Goal: Transaction & Acquisition: Purchase product/service

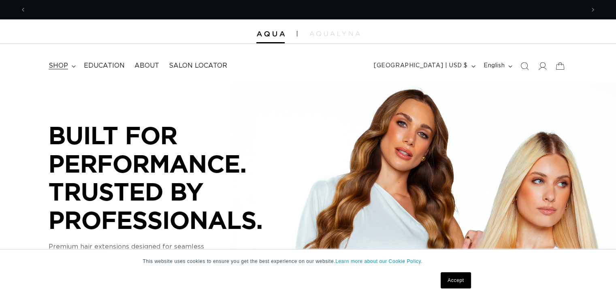
scroll to position [0, 1117]
click at [73, 67] on icon at bounding box center [74, 66] width 4 height 2
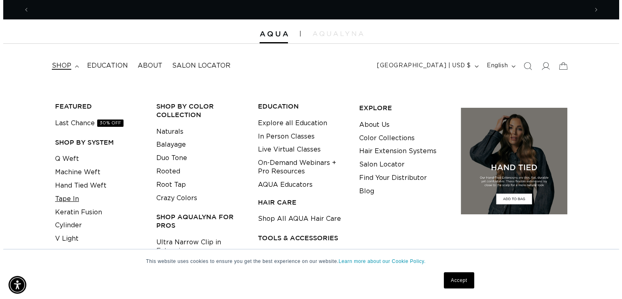
scroll to position [0, 0]
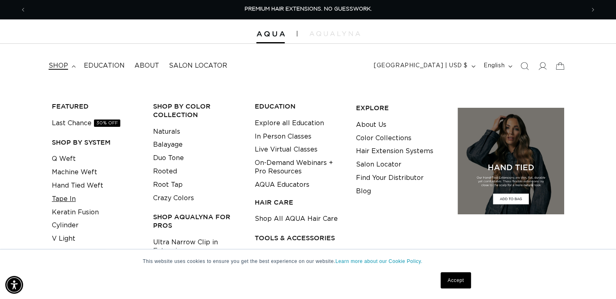
click at [68, 198] on link "Tape In" at bounding box center [64, 198] width 24 height 13
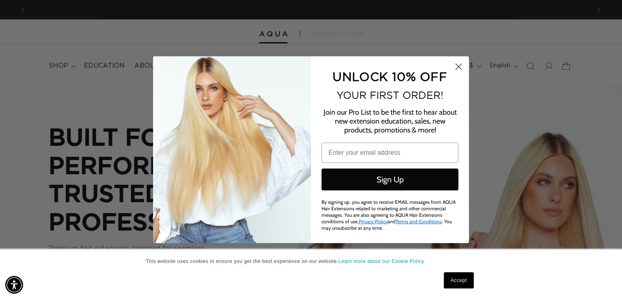
scroll to position [0, 565]
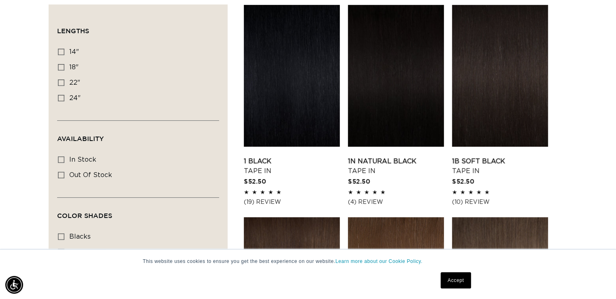
scroll to position [286, 0]
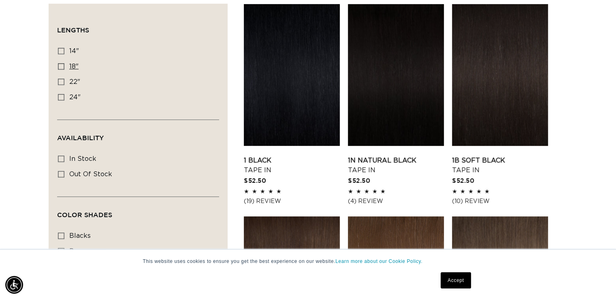
click at [59, 65] on icon at bounding box center [61, 66] width 6 height 6
click at [59, 65] on input "18" 18" (49 products)" at bounding box center [61, 66] width 6 height 6
checkbox input "true"
click at [517, 156] on link "1B Soft Black Tape In" at bounding box center [500, 165] width 96 height 19
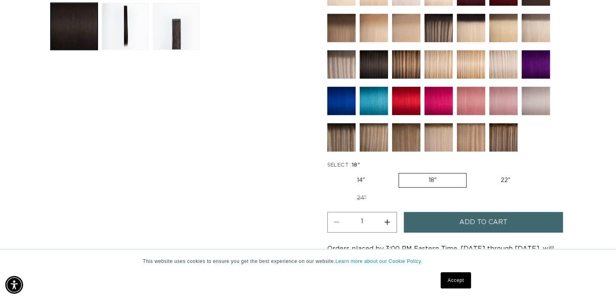
scroll to position [0, 559]
click at [387, 220] on button "Increase quantity for 1B Soft Black - Tape In" at bounding box center [387, 222] width 18 height 21
type input "3"
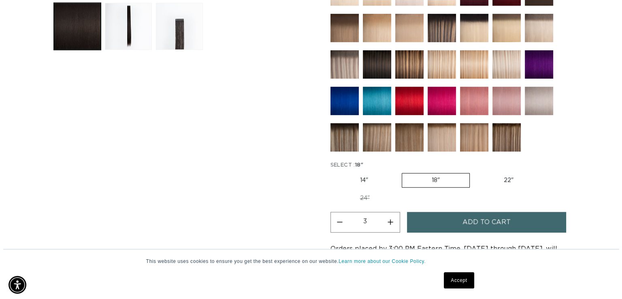
scroll to position [0, 1117]
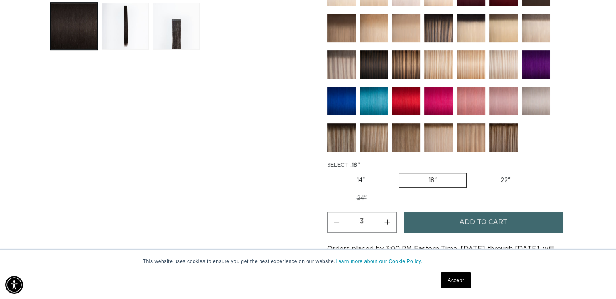
click at [481, 218] on span "Add to cart" at bounding box center [484, 222] width 48 height 21
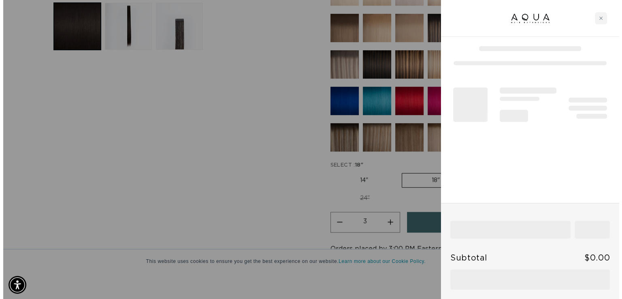
scroll to position [0, 1130]
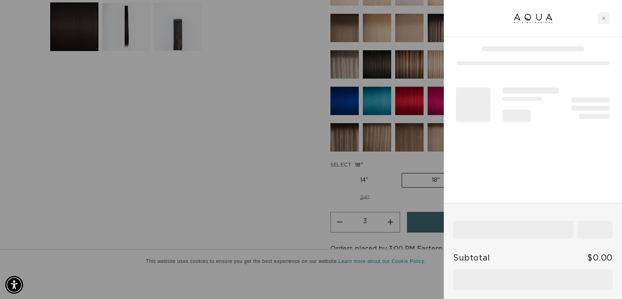
drag, startPoint x: 481, startPoint y: 218, endPoint x: 224, endPoint y: 134, distance: 271.0
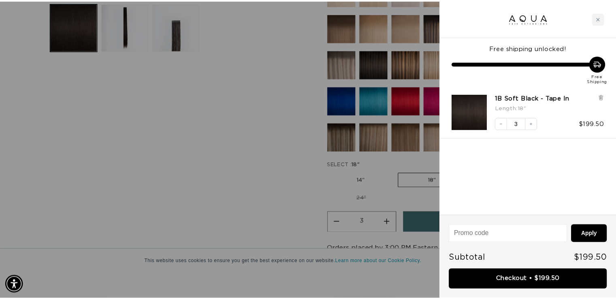
scroll to position [0, 0]
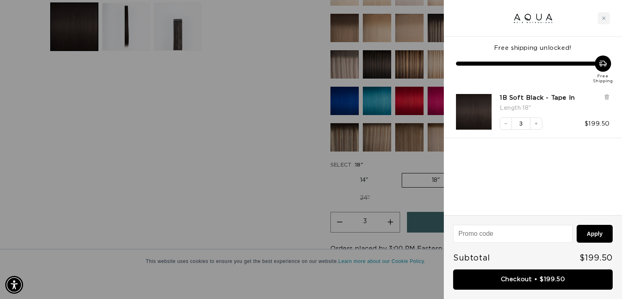
click at [224, 134] on div at bounding box center [311, 149] width 622 height 299
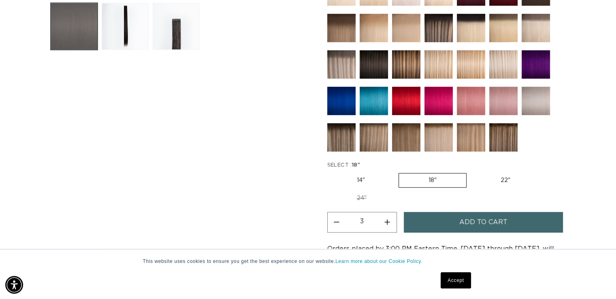
scroll to position [0, 559]
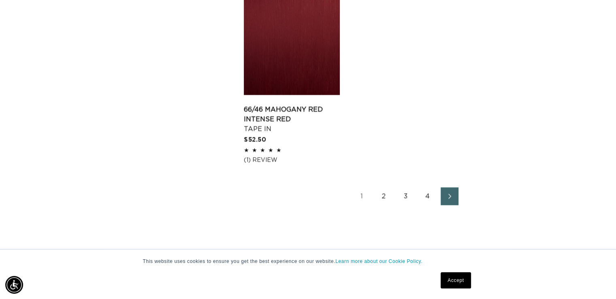
click at [383, 188] on link "2" at bounding box center [384, 196] width 18 height 18
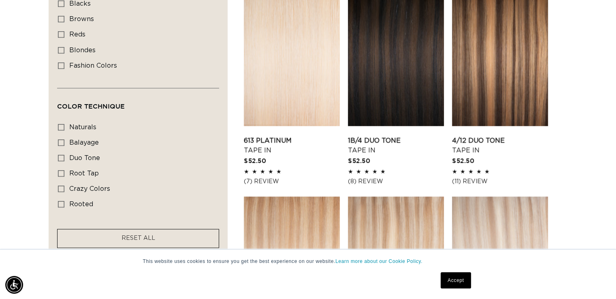
scroll to position [0, 559]
click at [389, 136] on link "1B/4 Duo Tone Tape In" at bounding box center [396, 145] width 96 height 19
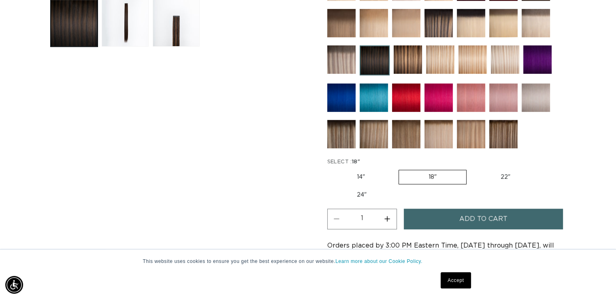
scroll to position [0, 1117]
click at [387, 214] on button "Increase quantity for 1B/4 Duo Tone - Tape In" at bounding box center [387, 219] width 18 height 21
type input "2"
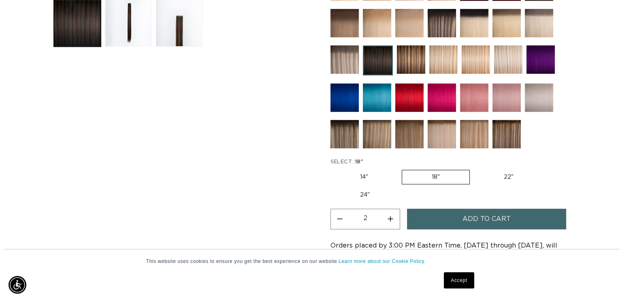
scroll to position [0, 0]
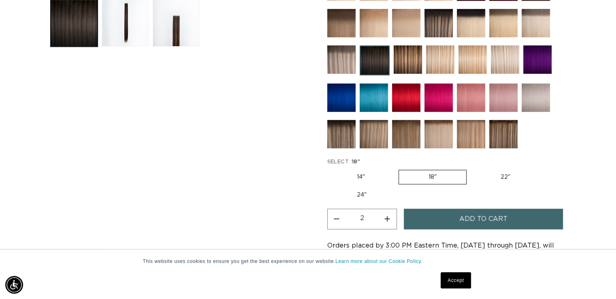
click at [475, 219] on span "Add to cart" at bounding box center [484, 219] width 48 height 21
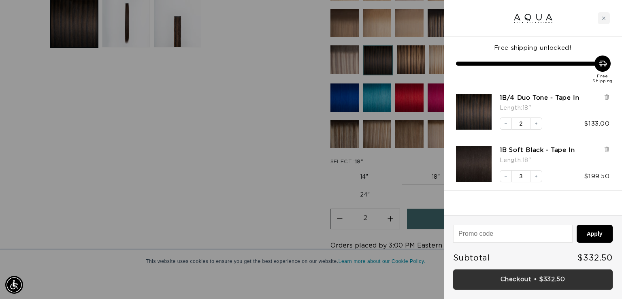
scroll to position [0, 1130]
click at [532, 279] on link "Checkout • $332.50" at bounding box center [533, 279] width 160 height 21
